Goal: Transaction & Acquisition: Purchase product/service

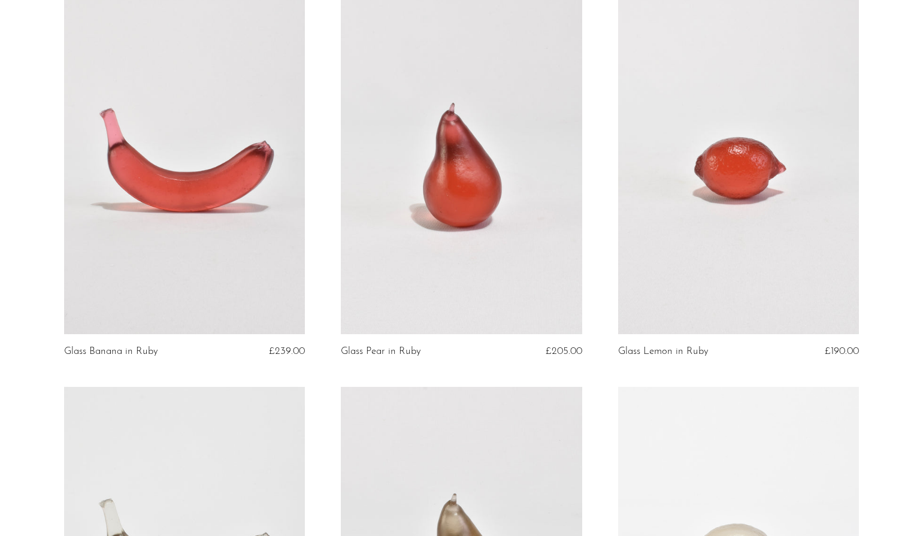
scroll to position [223, 0]
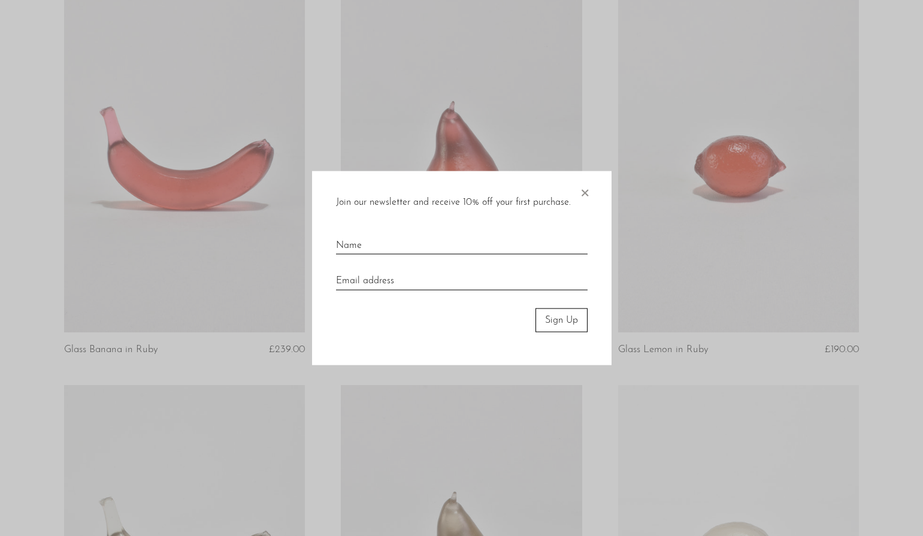
click at [587, 192] on span "×" at bounding box center [584, 190] width 12 height 38
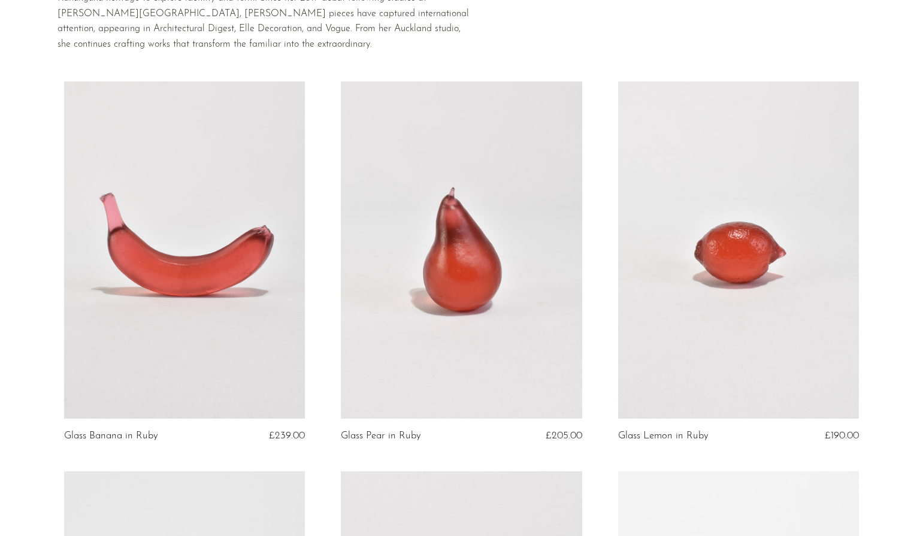
scroll to position [138, 0]
click at [731, 248] on link at bounding box center [738, 249] width 241 height 337
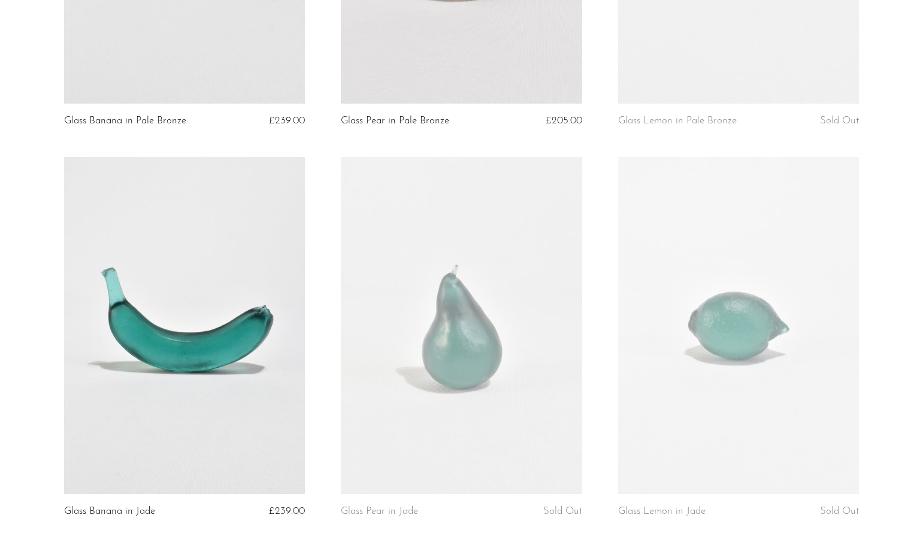
scroll to position [844, 0]
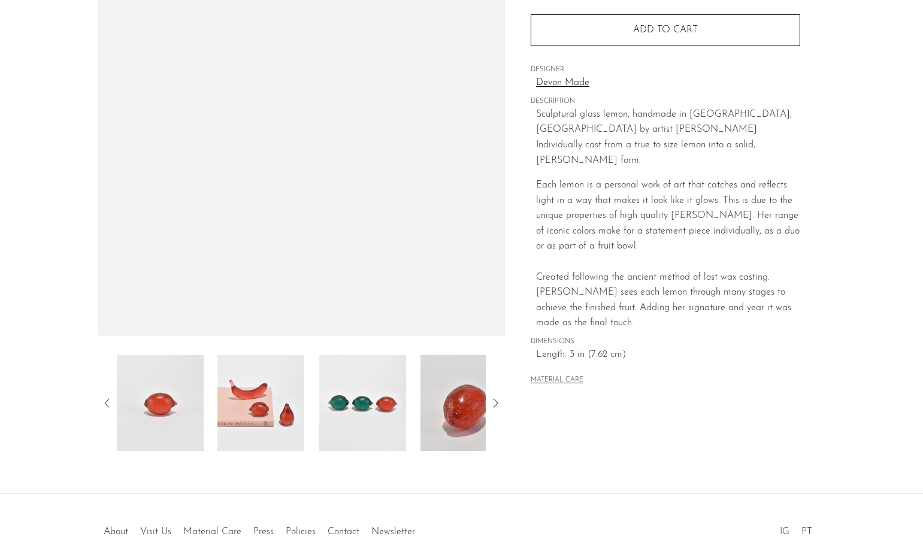
scroll to position [169, 0]
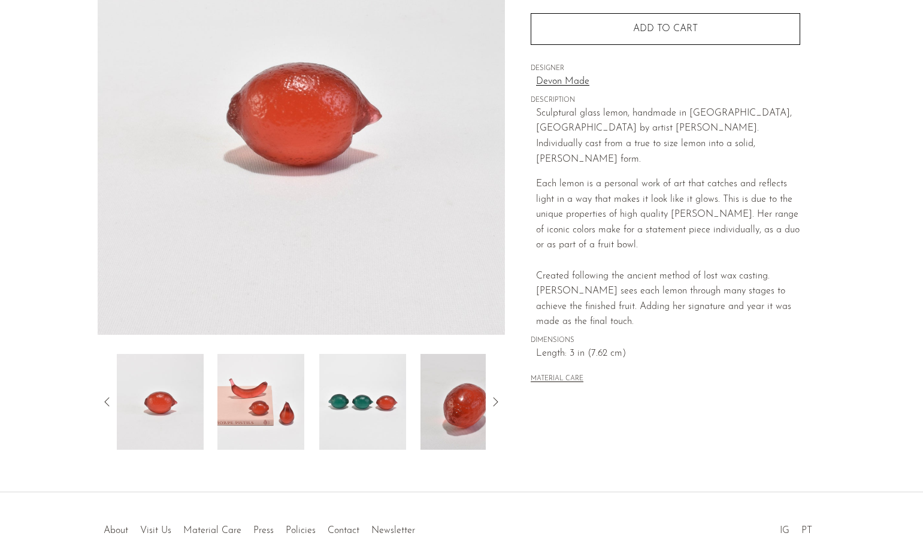
click at [499, 402] on icon at bounding box center [495, 402] width 14 height 14
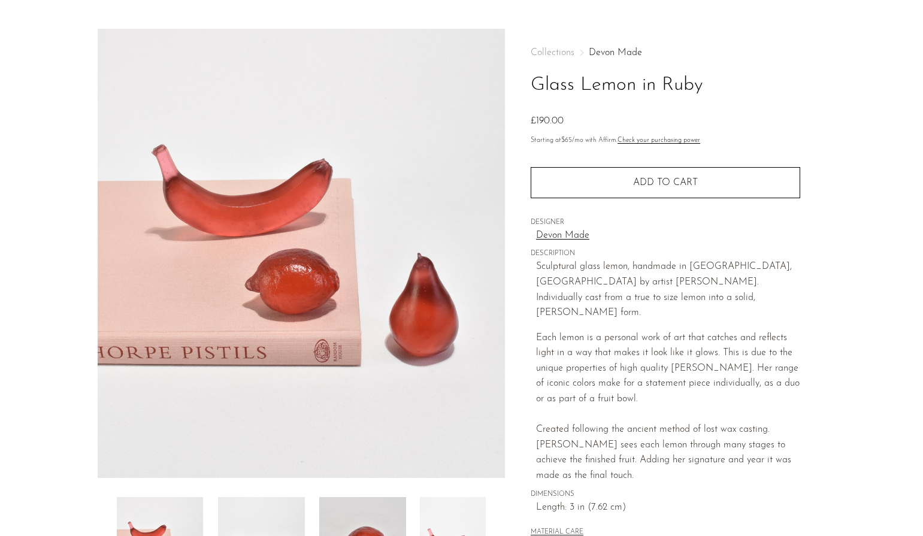
scroll to position [0, 0]
